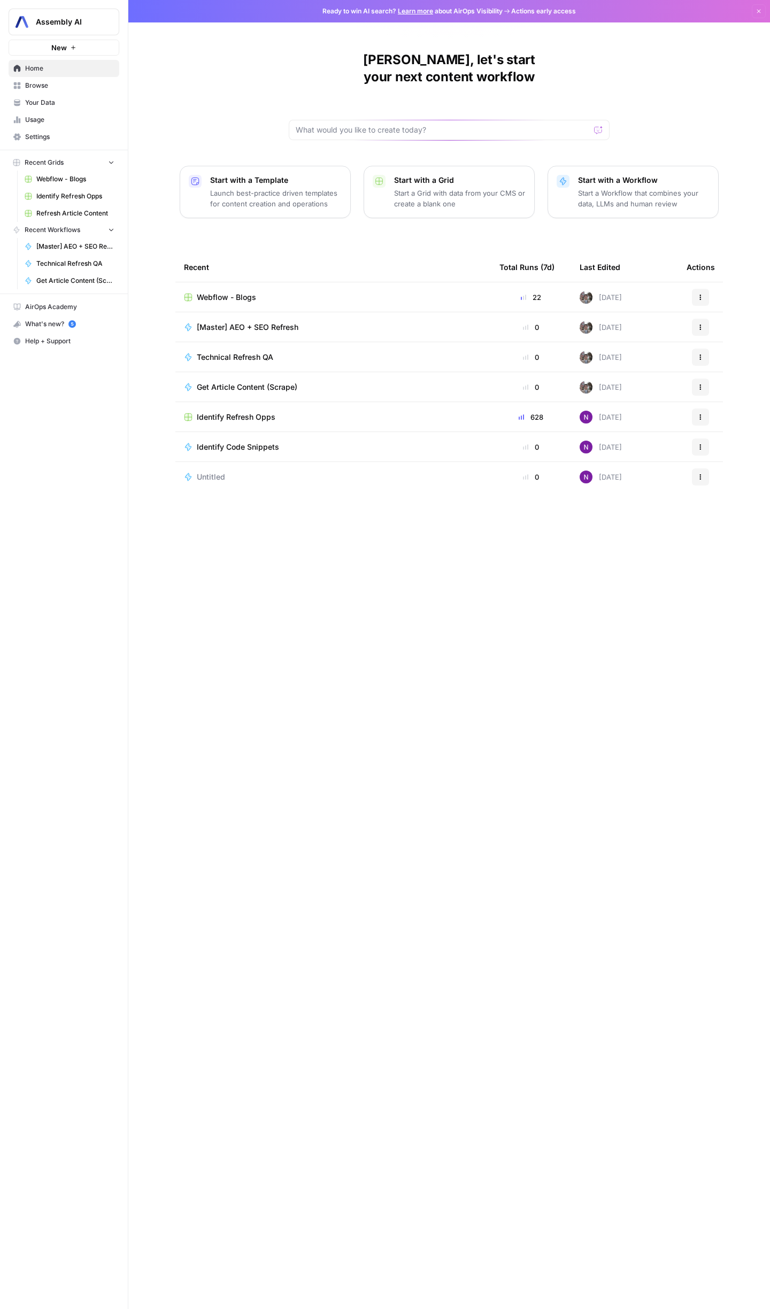
click at [35, 128] on link "Settings" at bounding box center [64, 136] width 111 height 17
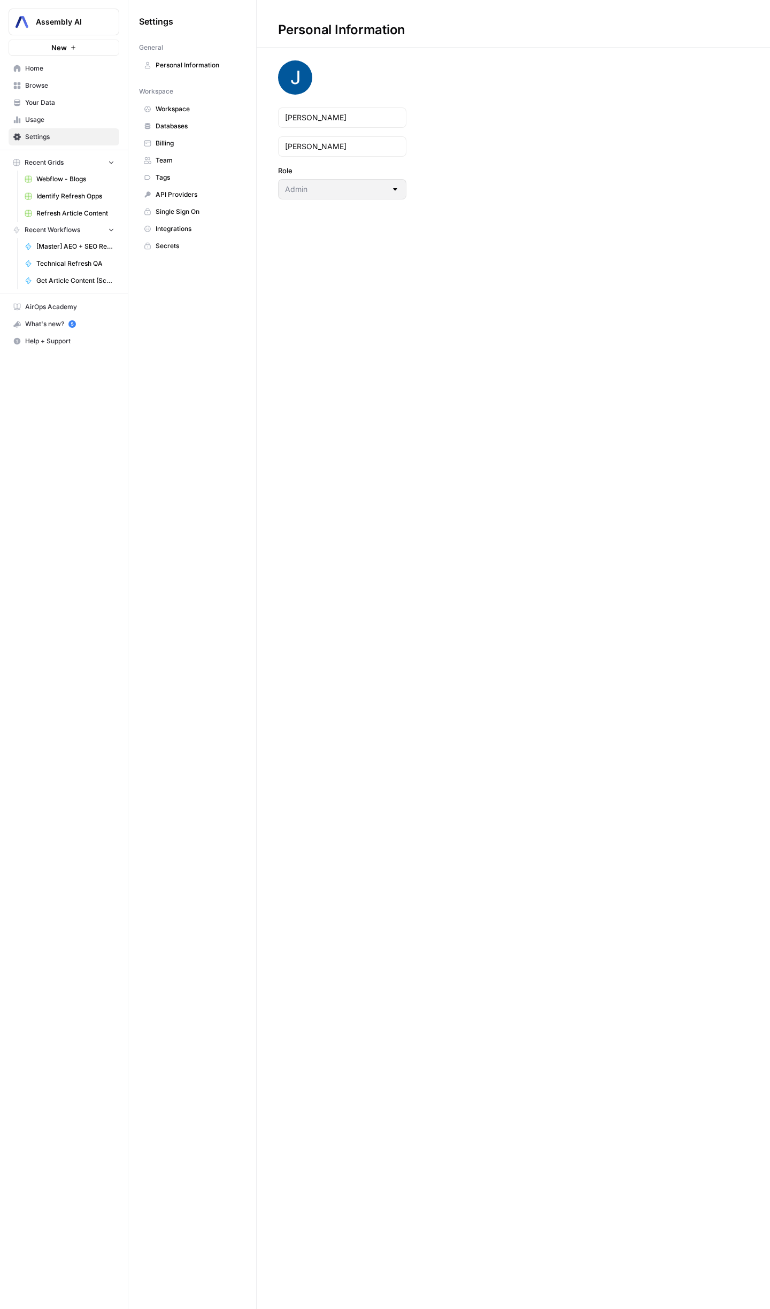
click at [175, 154] on link "Team" at bounding box center [192, 160] width 106 height 17
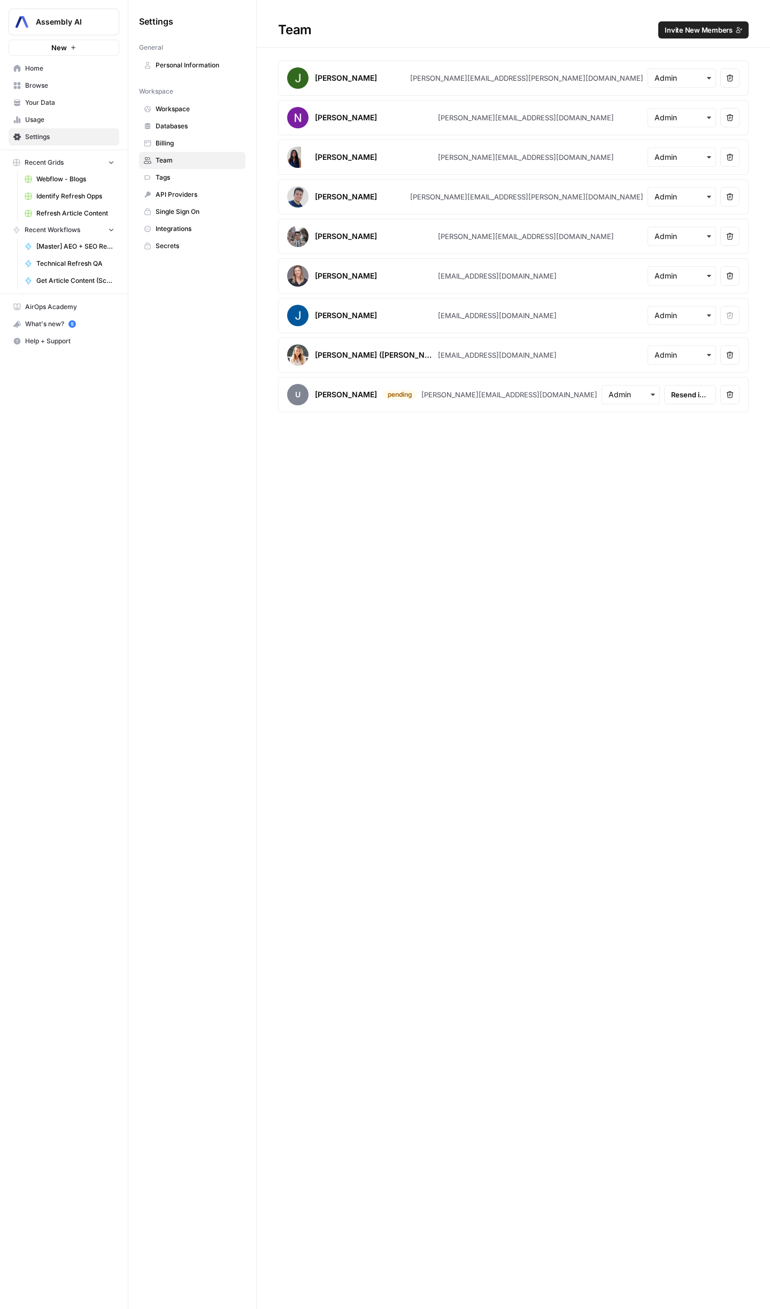
click at [682, 32] on span "Invite New Members" at bounding box center [699, 30] width 68 height 11
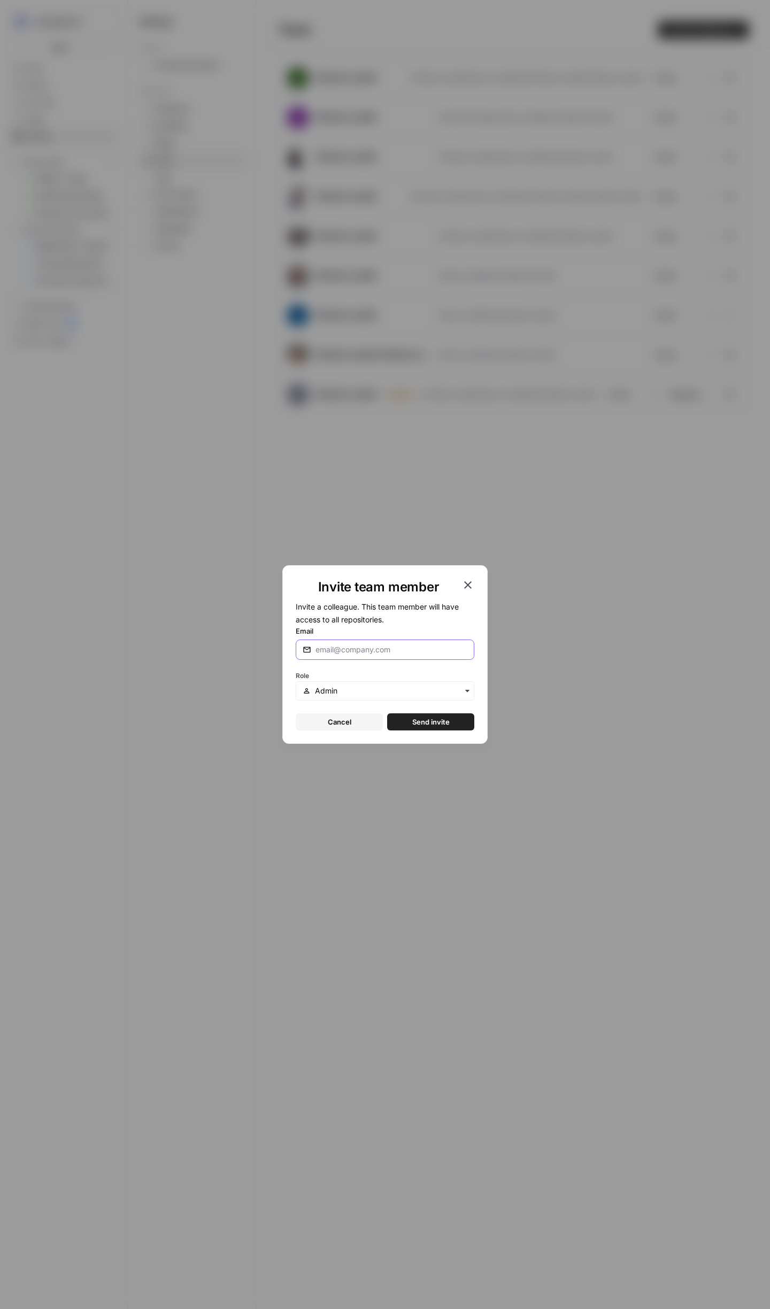
click at [377, 651] on input "Email" at bounding box center [391, 649] width 152 height 11
type input "[PERSON_NAME][EMAIL_ADDRESS][DOMAIN_NAME]"
click at [443, 723] on span "Send invite" at bounding box center [430, 721] width 37 height 11
